Goal: Task Accomplishment & Management: Manage account settings

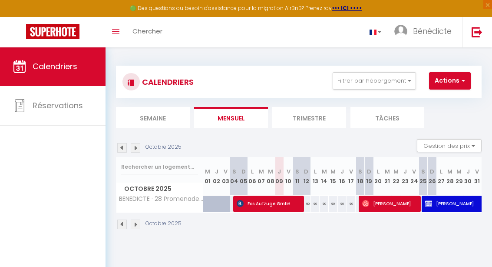
click at [137, 147] on img at bounding box center [136, 148] width 10 height 10
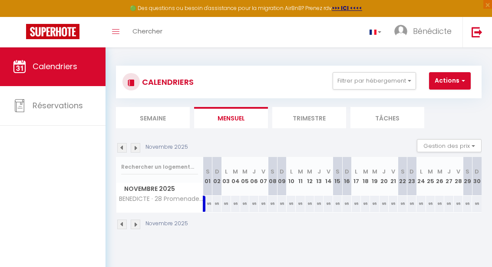
click at [143, 141] on div "Novembre 2025 Gestion des prix Nb Nuits minimum Règles Disponibilité" at bounding box center [299, 148] width 366 height 18
click at [133, 143] on img at bounding box center [136, 148] width 10 height 10
select select
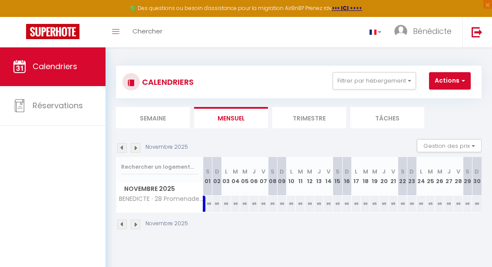
select select
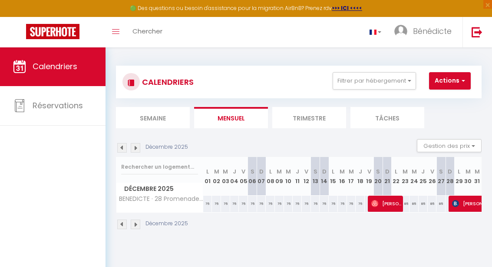
click at [390, 202] on span "[PERSON_NAME]" at bounding box center [386, 203] width 30 height 17
select select "OK"
select select "0"
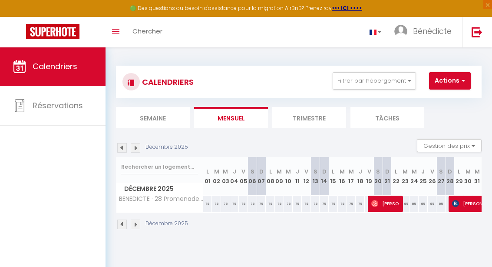
select select "1"
select select
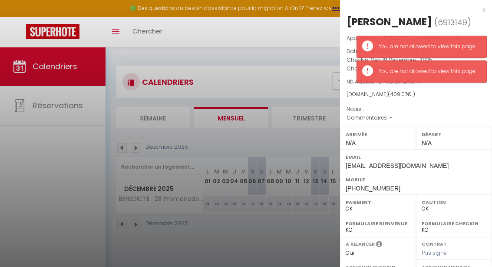
click at [229, 236] on div at bounding box center [246, 133] width 492 height 267
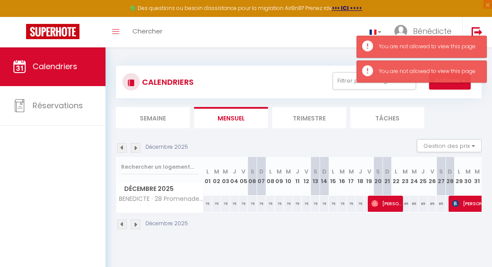
click at [126, 143] on img at bounding box center [122, 148] width 10 height 10
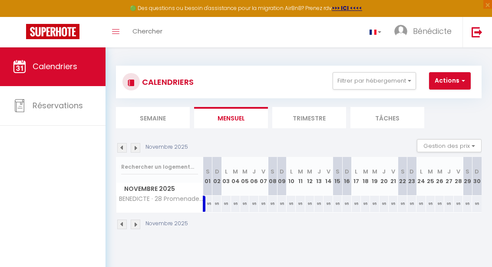
click at [121, 149] on img at bounding box center [122, 148] width 10 height 10
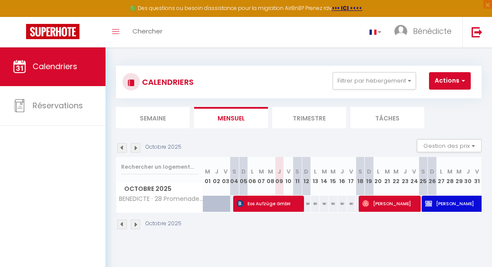
click at [119, 149] on img at bounding box center [122, 148] width 10 height 10
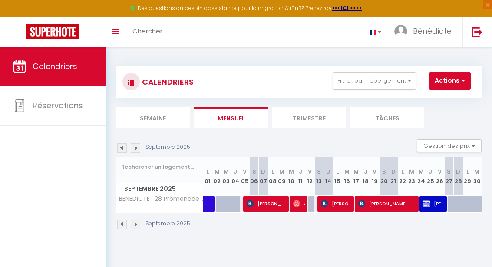
click at [139, 127] on li "Semaine" at bounding box center [153, 117] width 74 height 21
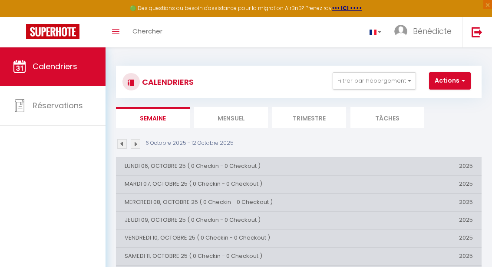
click at [241, 123] on li "Mensuel" at bounding box center [231, 117] width 74 height 21
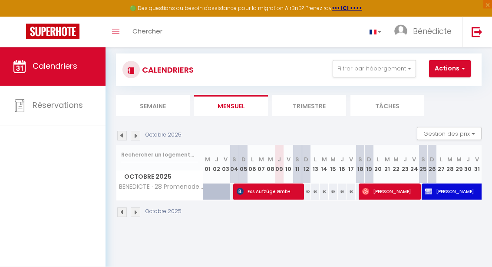
click at [312, 104] on li "Trimestre" at bounding box center [309, 105] width 74 height 21
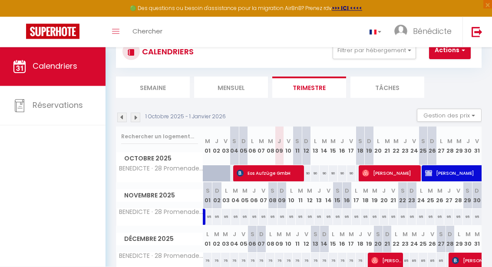
scroll to position [47, 0]
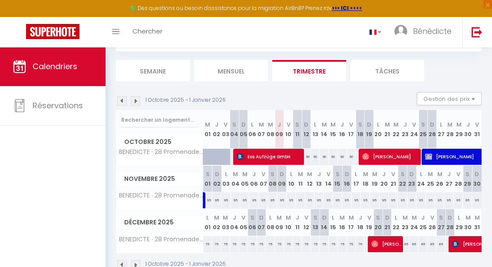
click at [137, 100] on img at bounding box center [136, 101] width 10 height 10
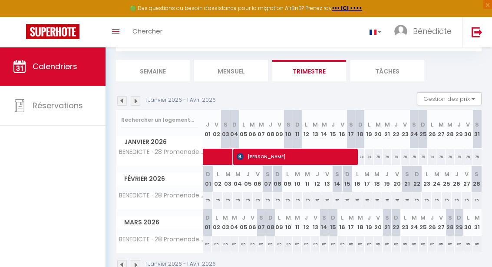
click at [215, 154] on span at bounding box center [240, 157] width 60 height 17
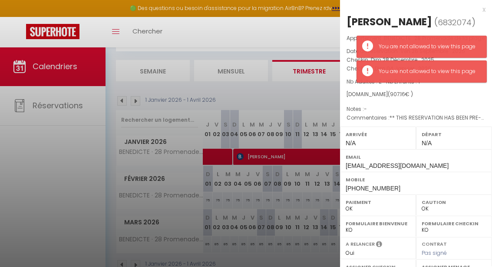
click at [411, 203] on div "Paiement OK KO" at bounding box center [378, 204] width 76 height 21
click at [475, 105] on p "Notes : -" at bounding box center [416, 109] width 139 height 9
click at [481, 145] on div "Départ N/A" at bounding box center [454, 137] width 76 height 23
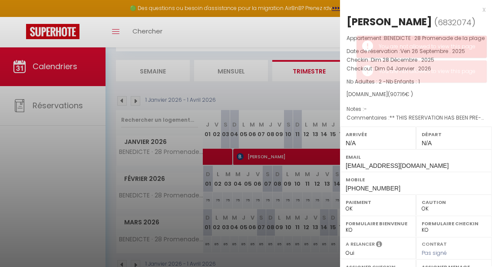
click at [455, 110] on p "Notes : -" at bounding box center [416, 109] width 139 height 9
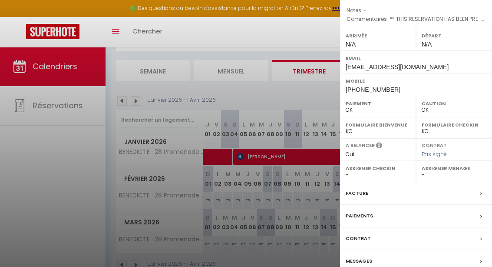
scroll to position [98, 0]
click at [300, 155] on div at bounding box center [246, 133] width 492 height 267
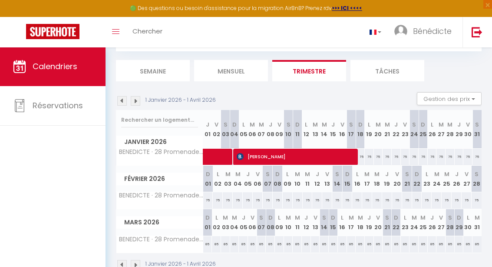
click at [335, 157] on span "[PERSON_NAME]" at bounding box center [298, 156] width 122 height 17
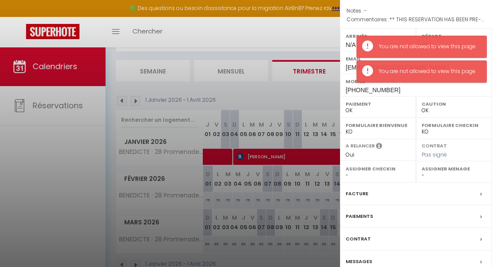
click at [464, 124] on label "Formulaire Checkin" at bounding box center [454, 125] width 65 height 9
click at [468, 93] on div "Mobile [PHONE_NUMBER]" at bounding box center [416, 84] width 152 height 23
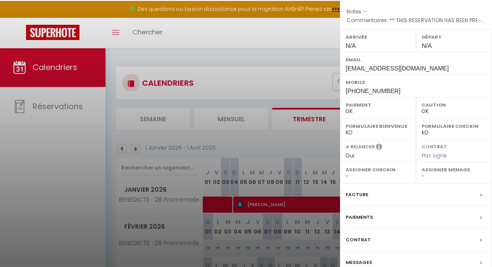
scroll to position [47, 0]
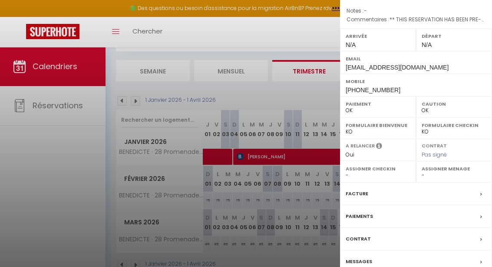
click at [442, 266] on div "x [PERSON_NAME] ( 6911144 ) Appartement : [PERSON_NAME] · 28 Promenade de la pl…" at bounding box center [416, 104] width 152 height 405
click at [444, 266] on div "x [PERSON_NAME] ( 6911144 ) Appartement : [PERSON_NAME] · 28 Promenade de la pl…" at bounding box center [416, 104] width 152 height 405
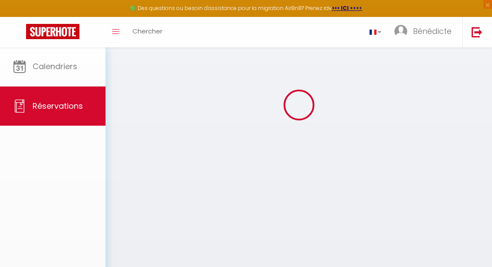
scroll to position [62, 0]
type input "Lambot"
type input "[PERSON_NAME]"
type input "[EMAIL_ADDRESS][DOMAIN_NAME]"
type input "[PHONE_NUMBER]"
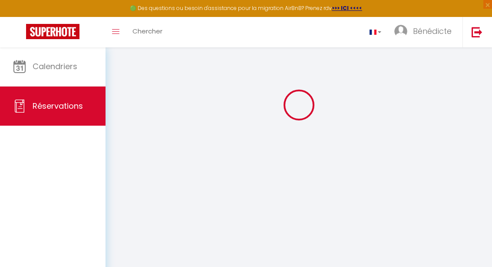
select select "BE"
type input "201"
type input "19.4"
select select "47358"
select select "1"
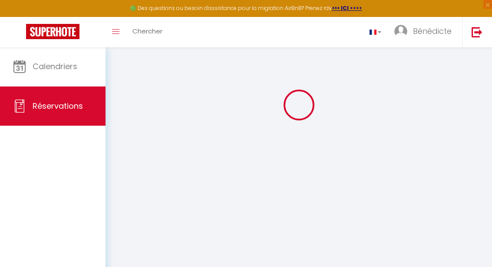
select select
type input "2"
select select "12"
select select "15"
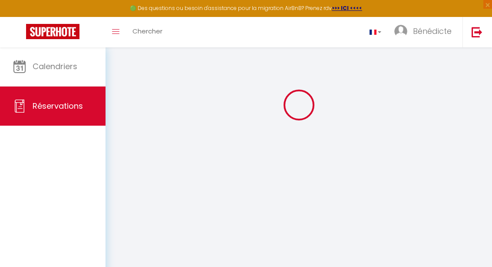
type input "1260"
checkbox input "false"
select select "2"
type input "60"
type input "0"
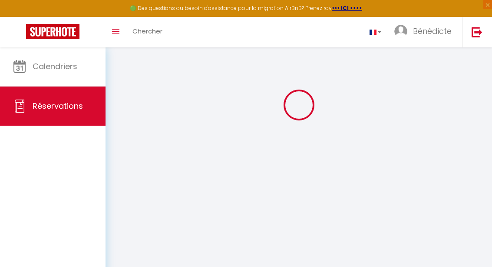
type input "0"
select select
checkbox input "false"
select select
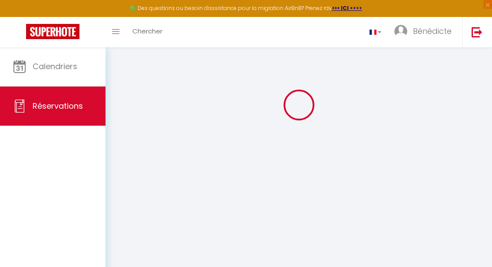
select select
checkbox input "false"
select select
checkbox input "false"
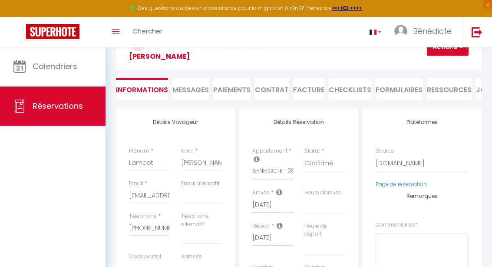
select select
checkbox input "false"
type textarea "** THIS RESERVATION HAS BEEN PRE-PAID ** BOOKING NOTE : Payment charge is EUR 1…"
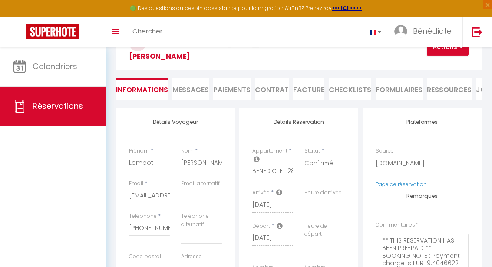
type input "80"
type input "46.05"
select select
checkbox input "false"
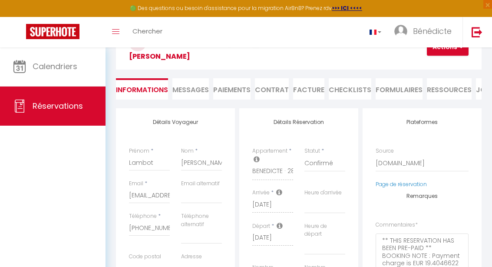
select select
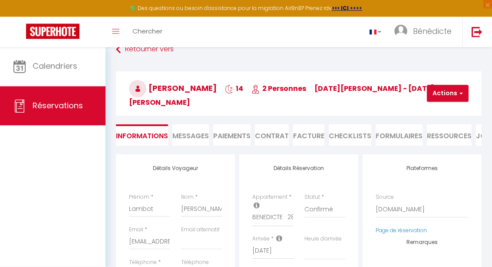
scroll to position [0, 0]
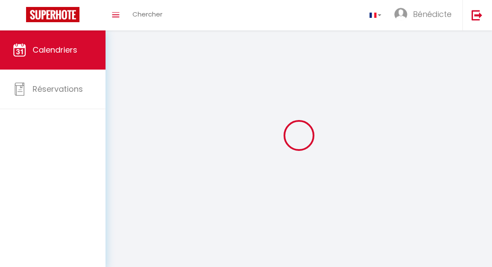
scroll to position [68, 0]
